Goal: Information Seeking & Learning: Learn about a topic

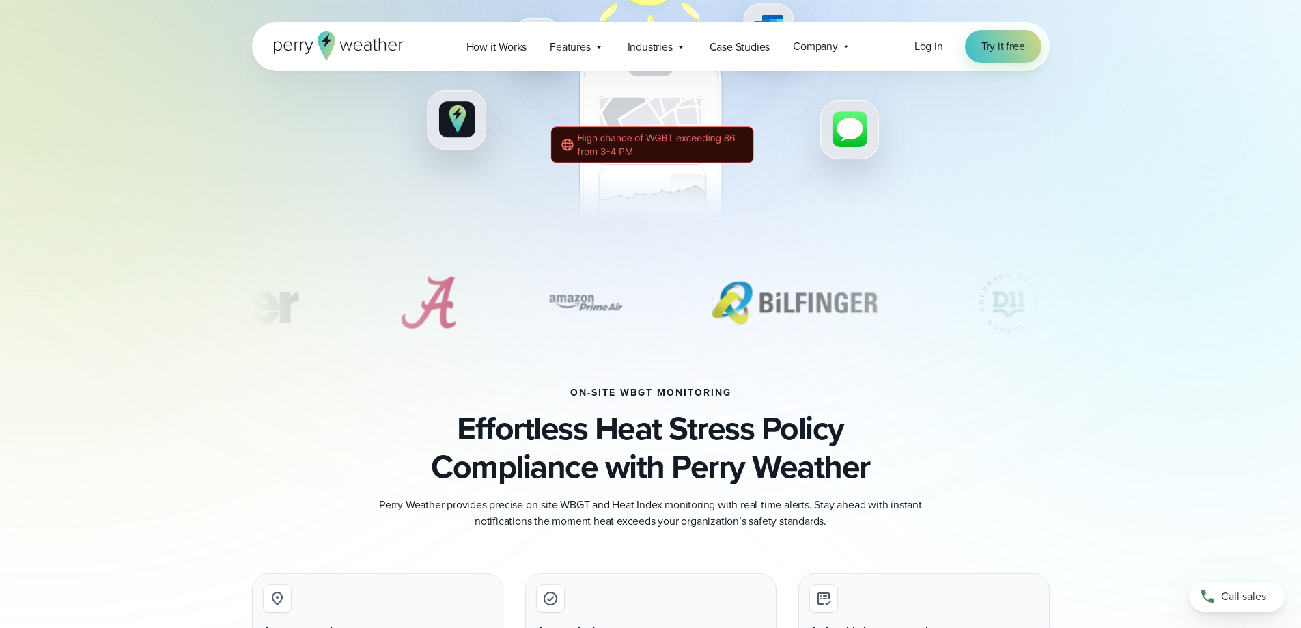
scroll to position [546, 0]
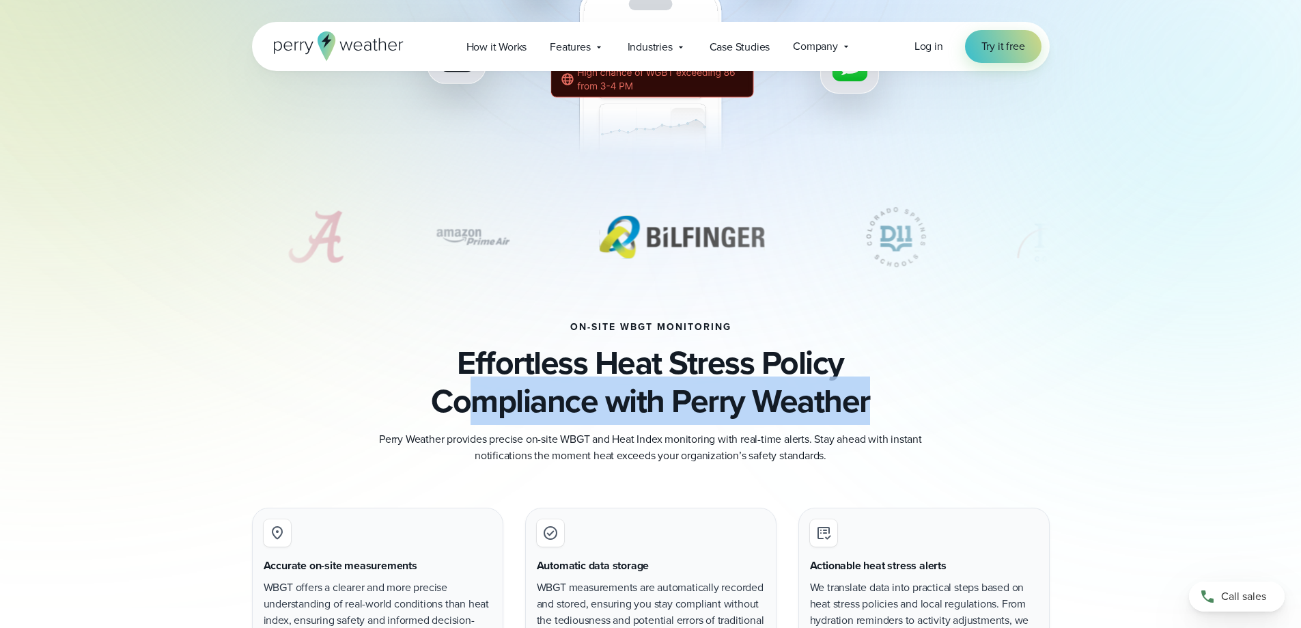
drag, startPoint x: 542, startPoint y: 405, endPoint x: 969, endPoint y: 385, distance: 428.1
click at [969, 385] on h3 "Effortless Heat Stress Policy Compliance with Perry Weather" at bounding box center [651, 382] width 798 height 77
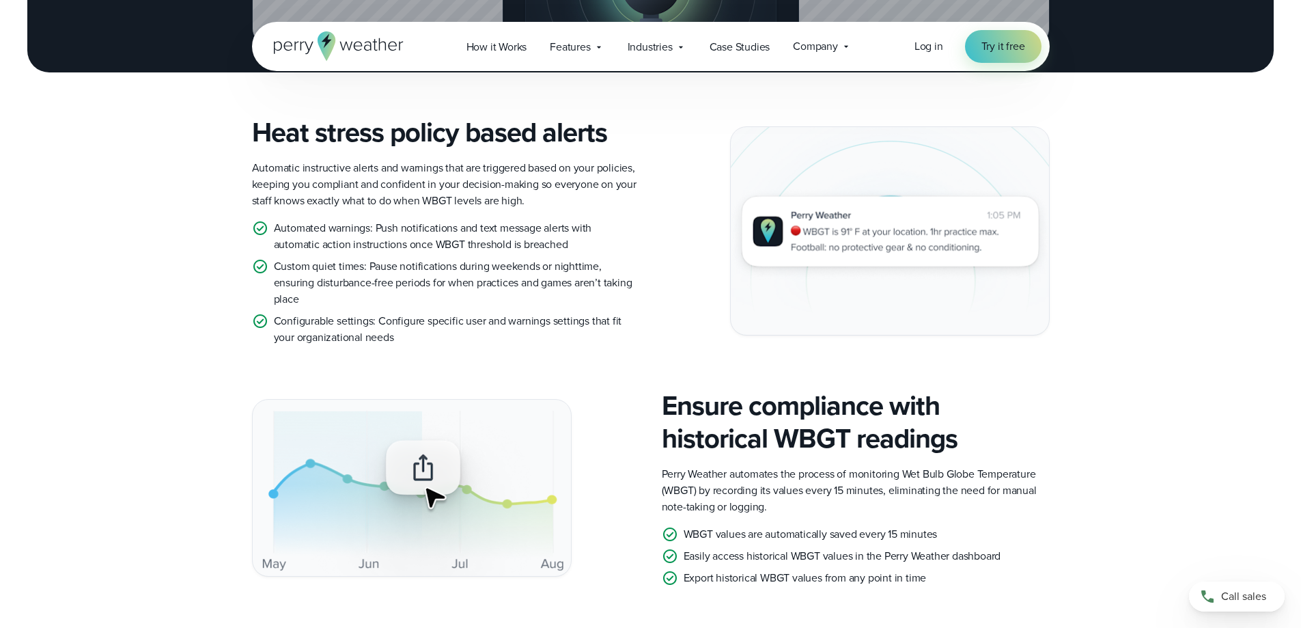
scroll to position [1708, 0]
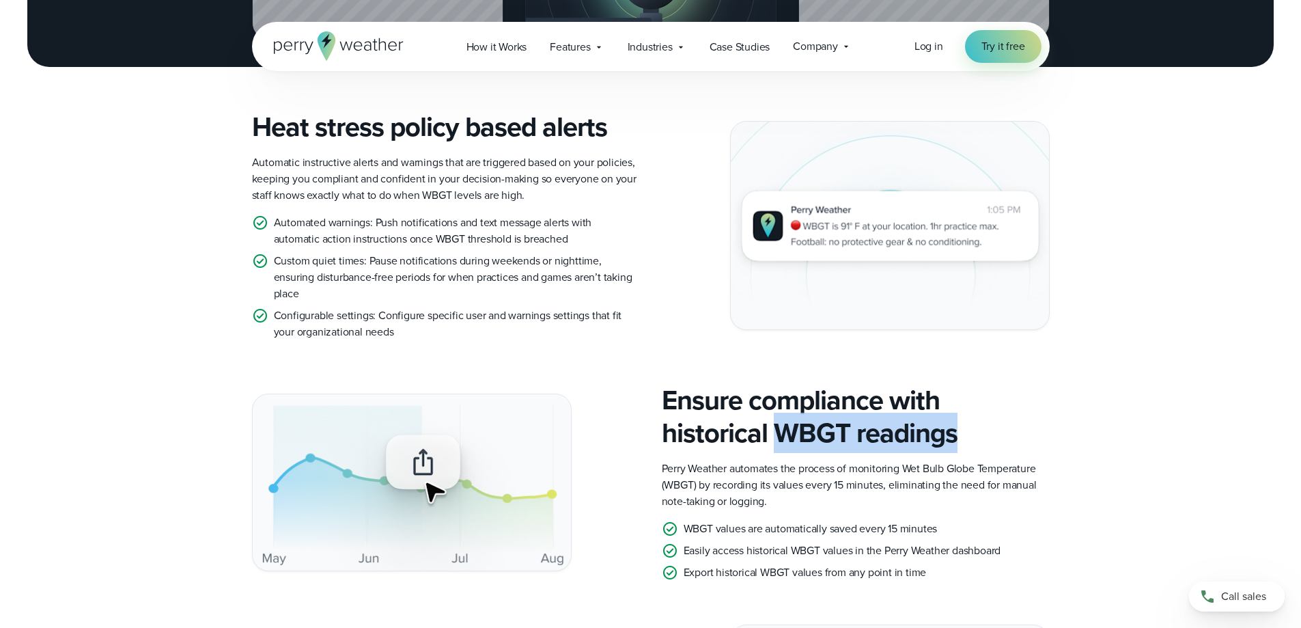
drag, startPoint x: 781, startPoint y: 434, endPoint x: 956, endPoint y: 433, distance: 174.9
click at [956, 433] on h3 "Ensure compliance with historical WBGT readings" at bounding box center [856, 417] width 388 height 66
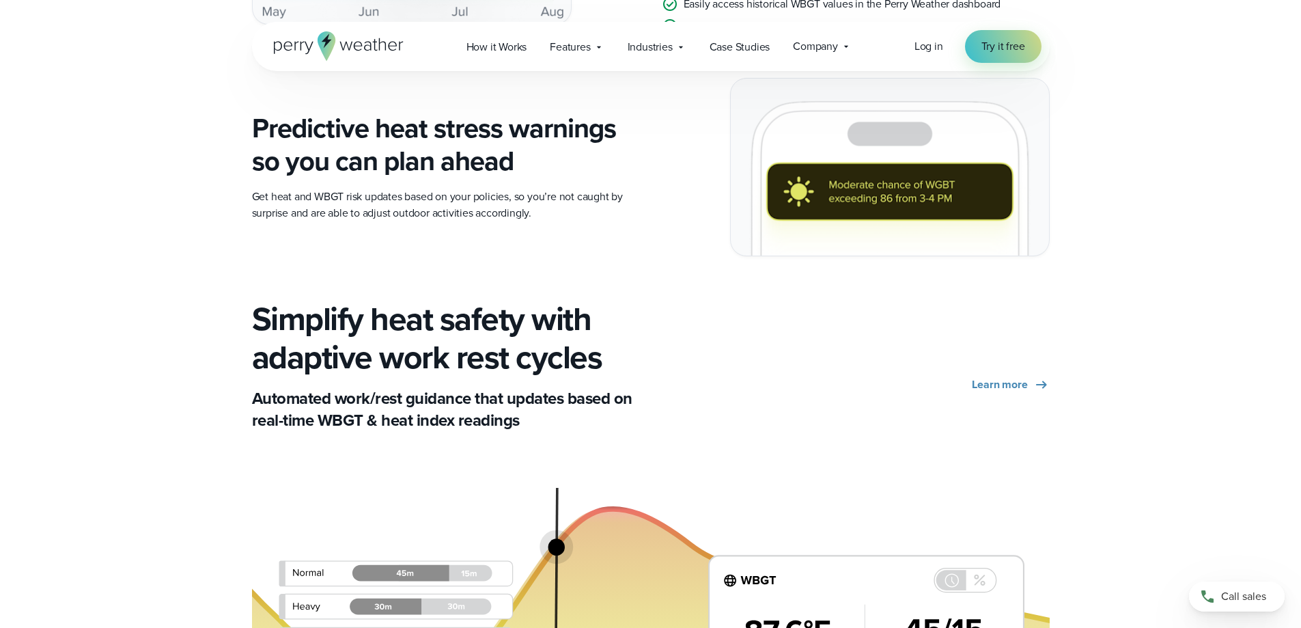
scroll to position [2527, 0]
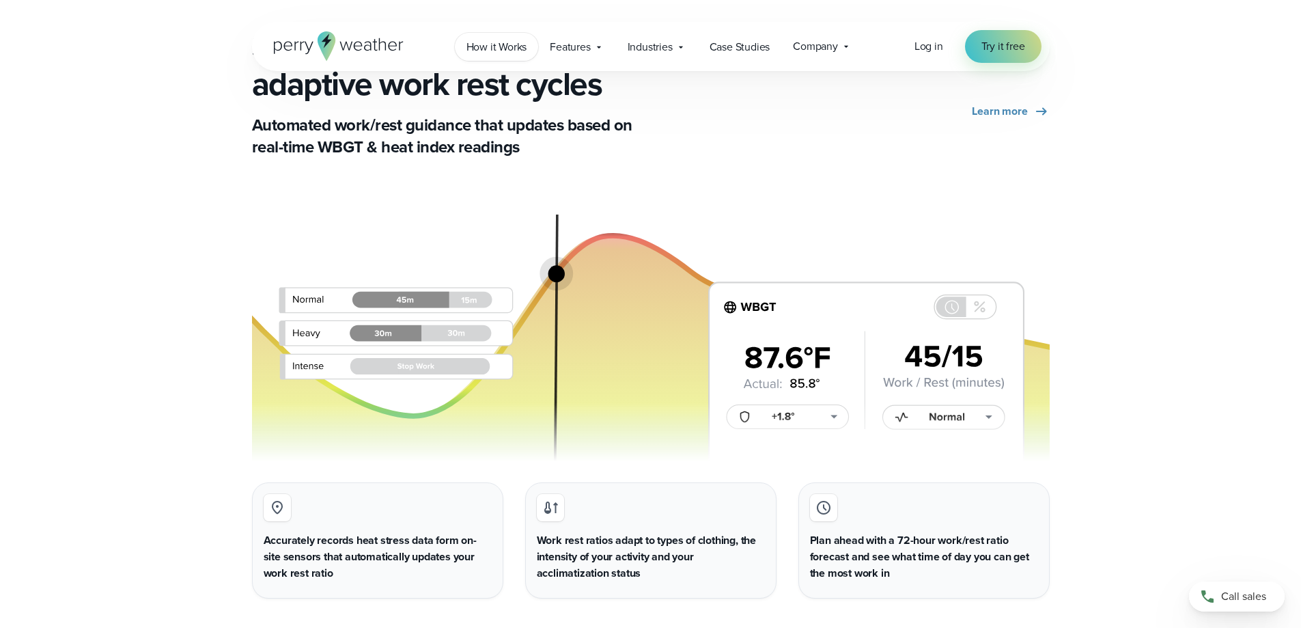
click at [495, 50] on span "How it Works" at bounding box center [497, 47] width 61 height 16
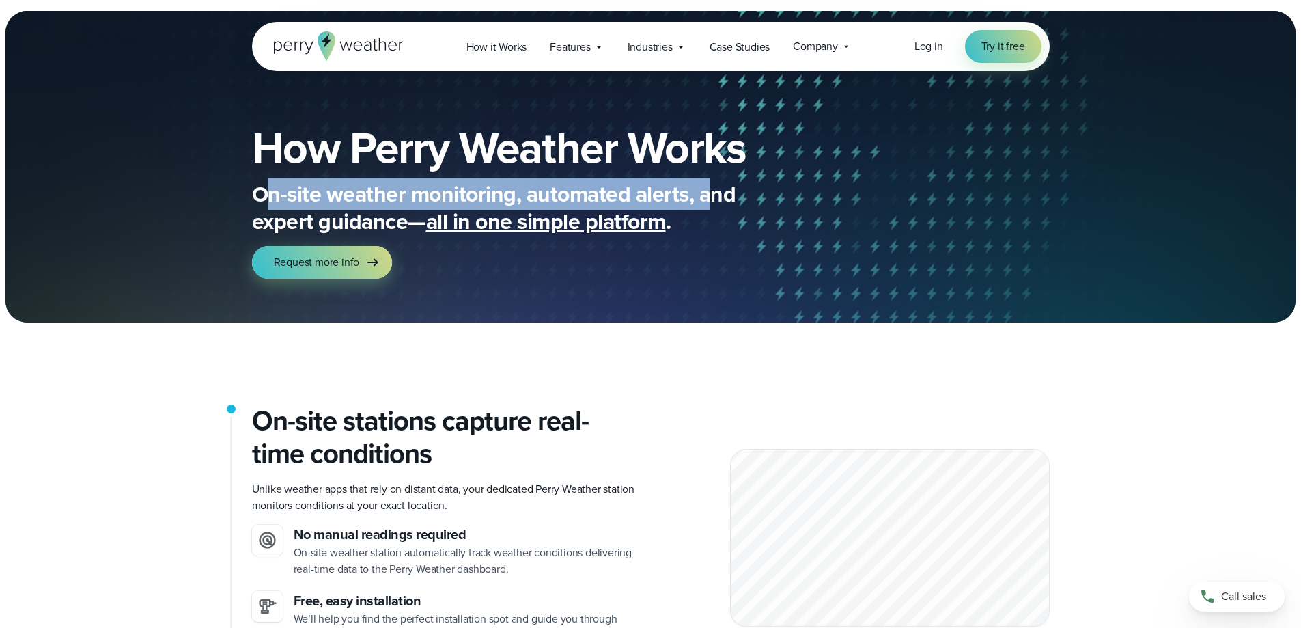
drag, startPoint x: 272, startPoint y: 197, endPoint x: 713, endPoint y: 184, distance: 441.5
click at [713, 184] on p "On-site weather monitoring, automated alerts, and expert guidance— all in one s…" at bounding box center [525, 207] width 546 height 55
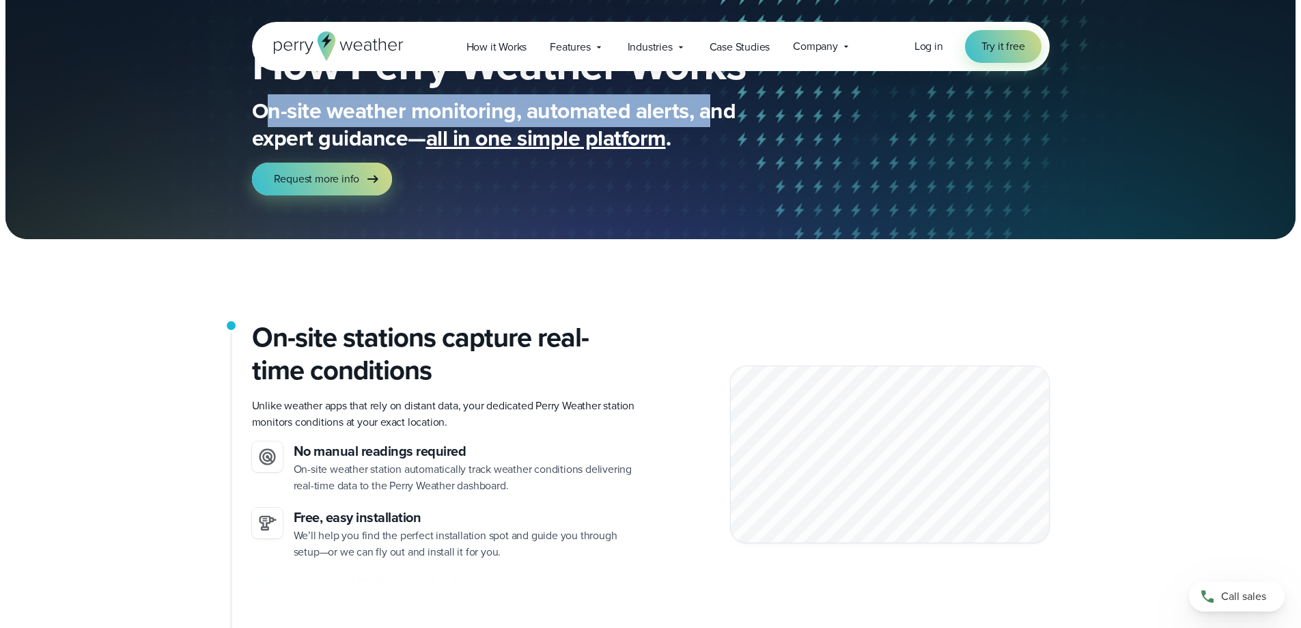
scroll to position [205, 0]
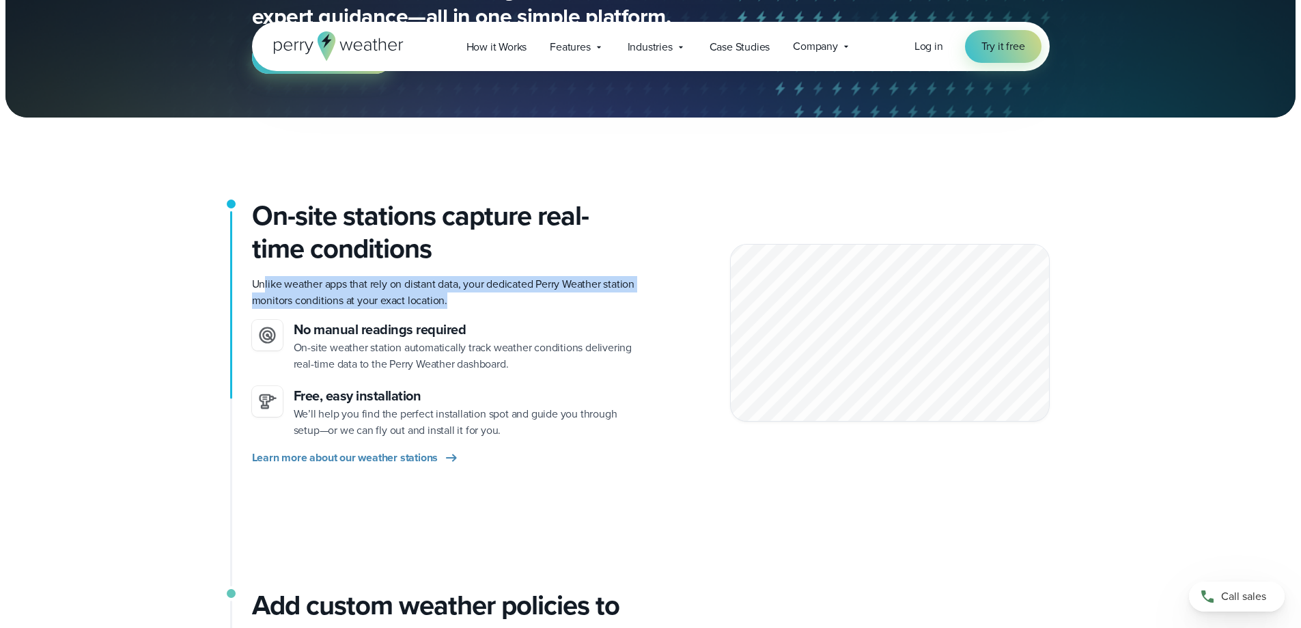
drag, startPoint x: 266, startPoint y: 285, endPoint x: 471, endPoint y: 304, distance: 206.5
click at [471, 304] on p "Unlike weather apps that rely on distant data, your dedicated Perry Weather sta…" at bounding box center [446, 292] width 388 height 33
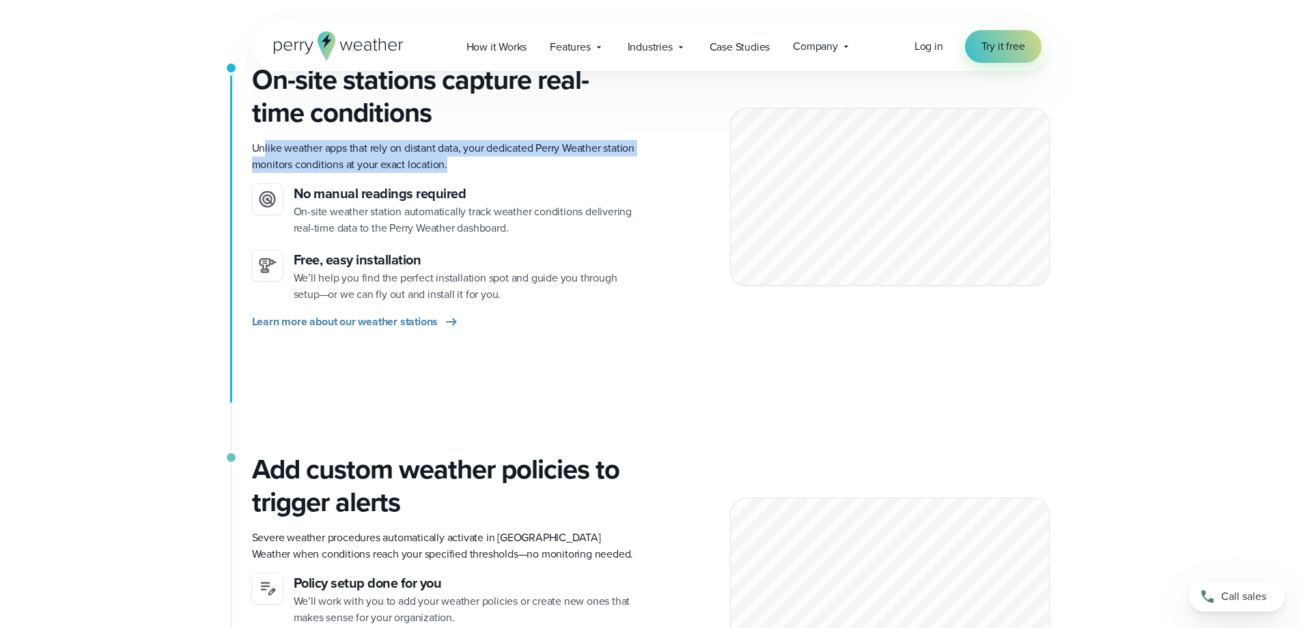
scroll to position [342, 0]
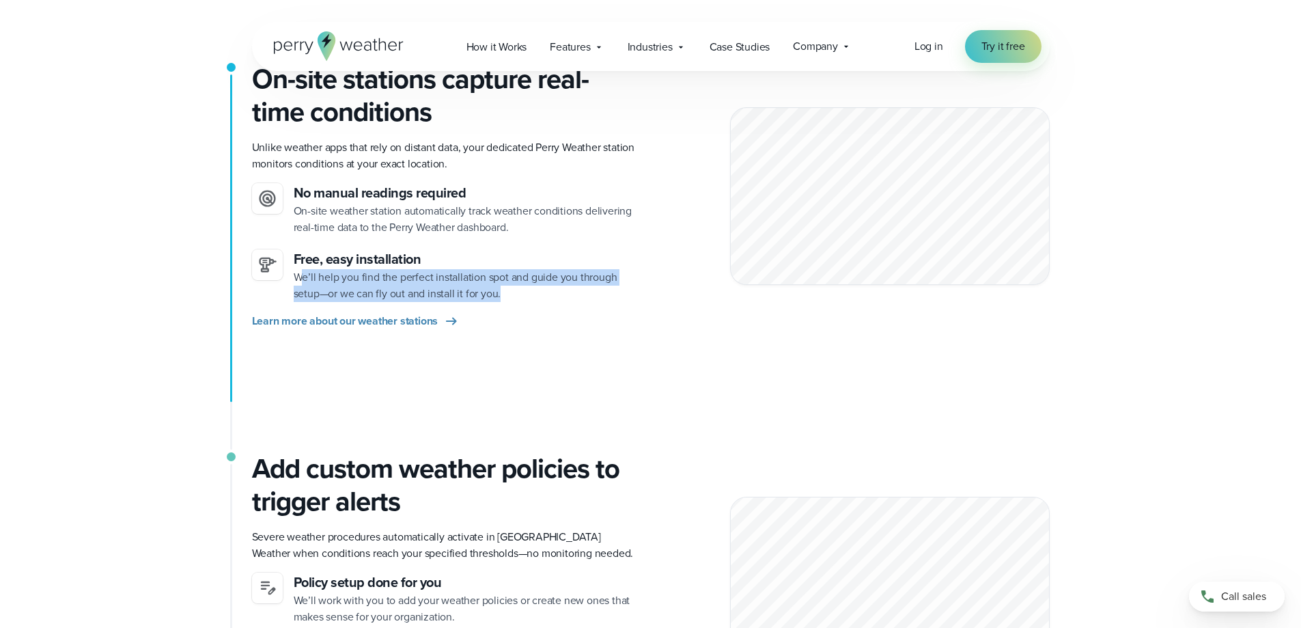
drag, startPoint x: 300, startPoint y: 279, endPoint x: 613, endPoint y: 287, distance: 313.0
click at [613, 287] on p "We’ll help you find the perfect installation spot and guide you through setup—o…" at bounding box center [467, 285] width 346 height 33
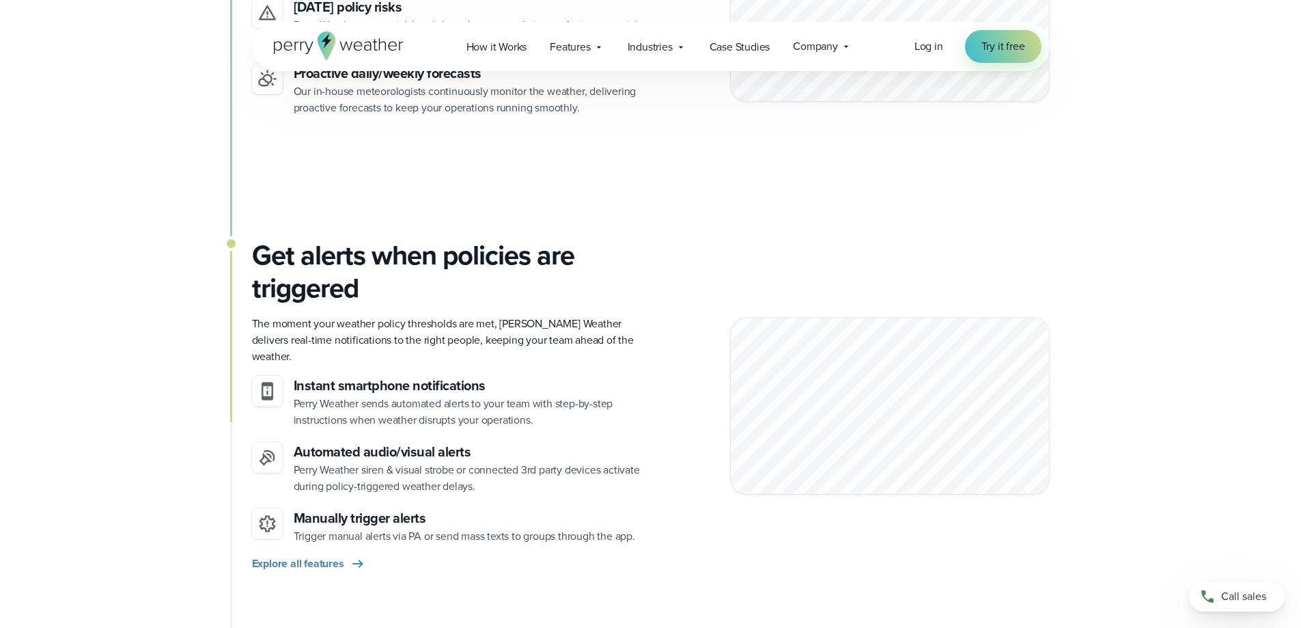
scroll to position [1298, 0]
